Goal: Browse casually

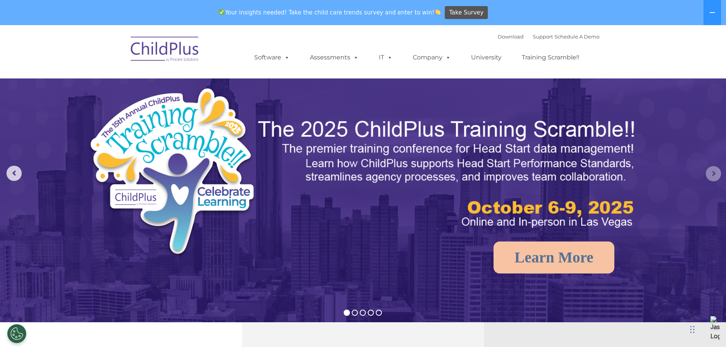
select select "MEDIUM"
click at [713, 171] on rs-arrow at bounding box center [713, 173] width 15 height 15
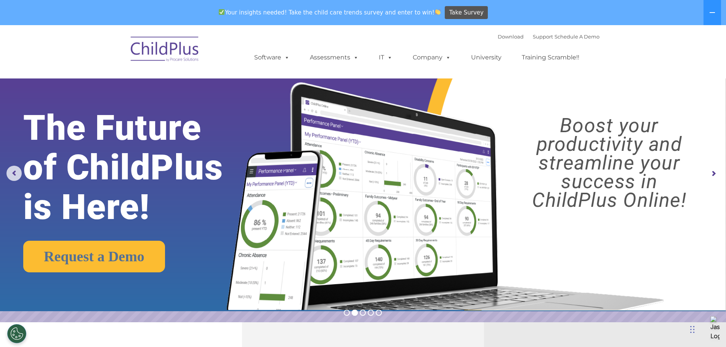
click at [714, 171] on rs-arrow at bounding box center [713, 173] width 15 height 15
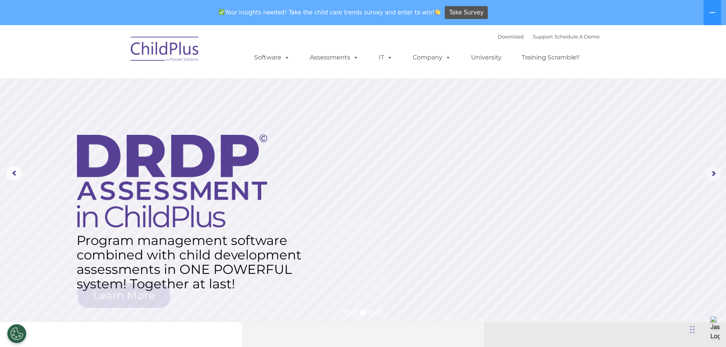
click at [714, 171] on rs-arrow at bounding box center [713, 173] width 15 height 15
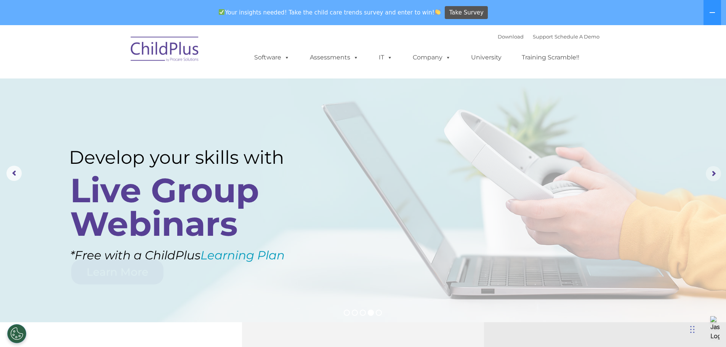
click at [714, 171] on rs-arrow at bounding box center [713, 173] width 15 height 15
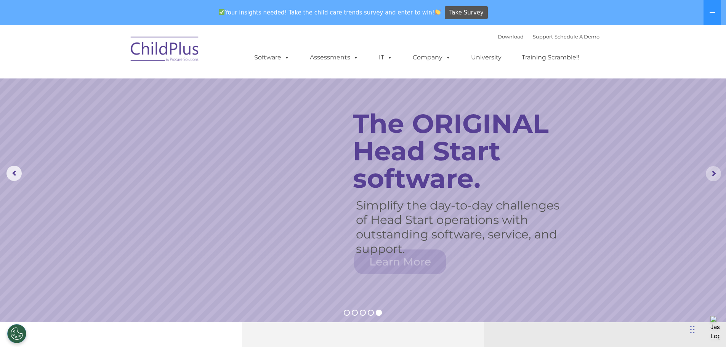
click at [714, 171] on rs-arrow at bounding box center [713, 173] width 15 height 15
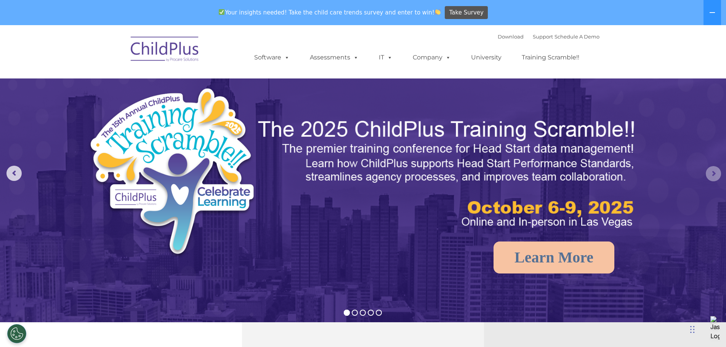
click at [714, 171] on rs-arrow at bounding box center [713, 173] width 15 height 15
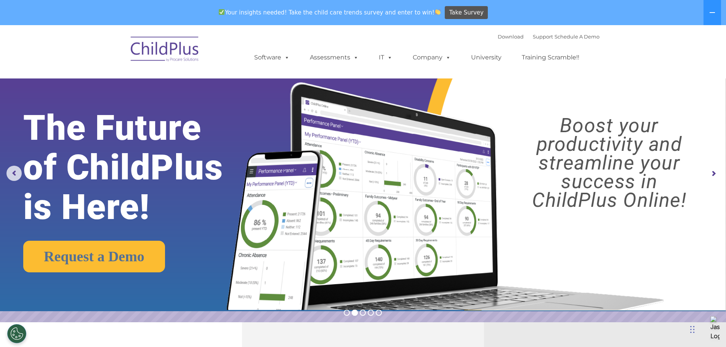
click at [714, 171] on rs-arrow at bounding box center [713, 173] width 15 height 15
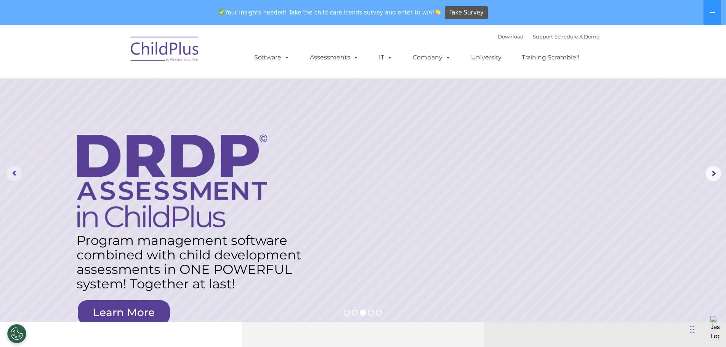
click at [14, 175] on rs-arrow at bounding box center [13, 173] width 15 height 15
